Goal: Task Accomplishment & Management: Manage account settings

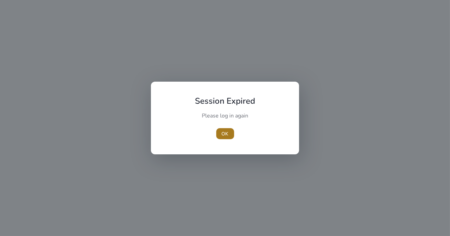
click at [229, 134] on span "button" at bounding box center [225, 133] width 18 height 17
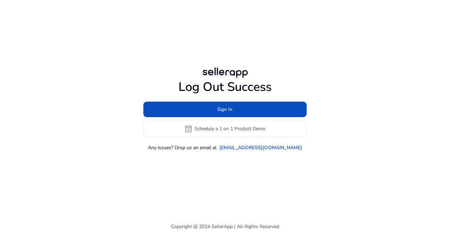
click at [196, 14] on div "Log Out Success Sign In event_available Schedule a 1 on 1 Product Demo Any issu…" at bounding box center [226, 108] width 396 height 217
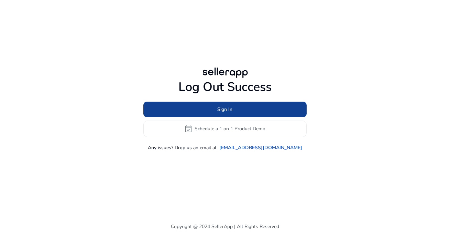
click at [249, 110] on span at bounding box center [224, 109] width 163 height 17
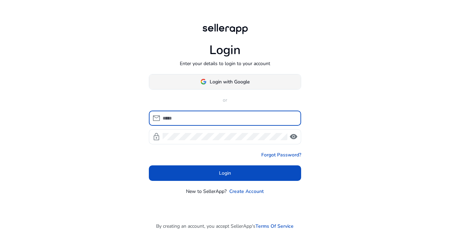
click at [241, 78] on span "Login with Google" at bounding box center [230, 81] width 40 height 7
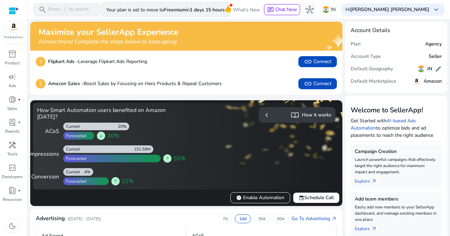
drag, startPoint x: 225, startPoint y: 133, endPoint x: 231, endPoint y: 172, distance: 39.3
click at [231, 172] on app-sa-how-it-works-cta "chevron_left import_contacts How it works" at bounding box center [262, 146] width 147 height 78
